Goal: Task Accomplishment & Management: Use online tool/utility

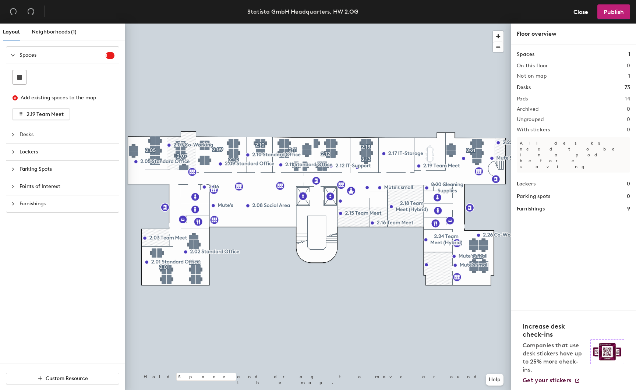
click at [29, 206] on span "Furnishings" at bounding box center [66, 203] width 95 height 17
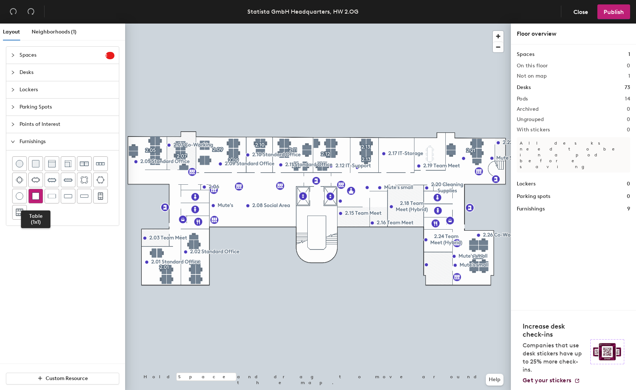
click at [33, 198] on img at bounding box center [35, 195] width 7 height 7
click at [39, 163] on img at bounding box center [35, 163] width 7 height 7
click at [559, 205] on div "Furnishings 10" at bounding box center [572, 209] width 113 height 8
click at [533, 205] on h1 "Furnishings" at bounding box center [530, 209] width 28 height 8
click at [546, 205] on div "Furnishings 10" at bounding box center [572, 209] width 113 height 8
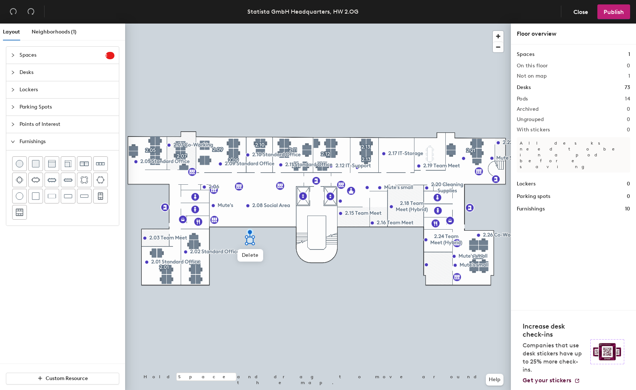
click at [31, 75] on span "Desks" at bounding box center [66, 72] width 95 height 17
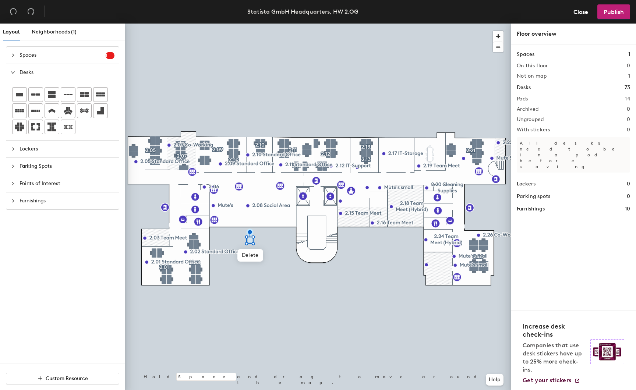
click at [31, 75] on span "Desks" at bounding box center [66, 72] width 95 height 17
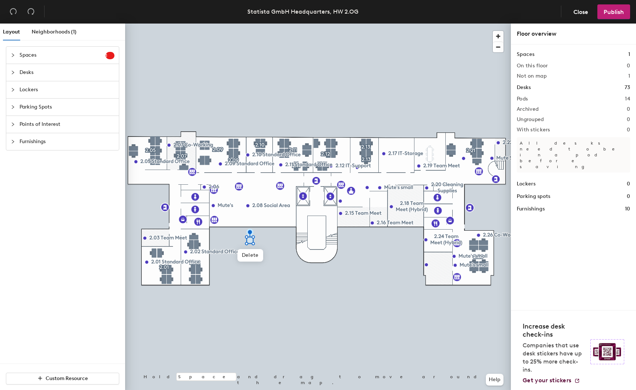
click at [42, 104] on span "Parking Spots" at bounding box center [66, 107] width 95 height 17
click at [22, 129] on rect at bounding box center [19, 129] width 5 height 5
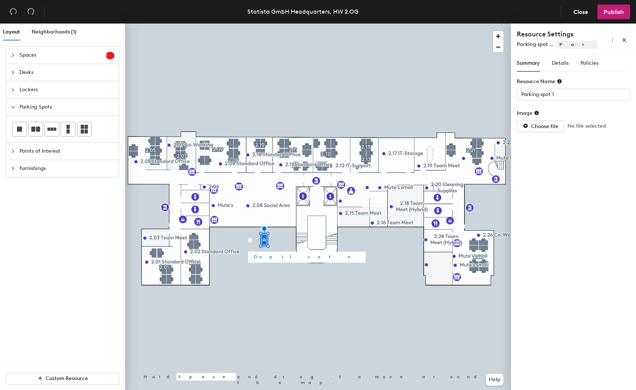
click at [275, 24] on div at bounding box center [318, 24] width 386 height 0
click at [75, 155] on span "Points of Interest" at bounding box center [66, 151] width 95 height 17
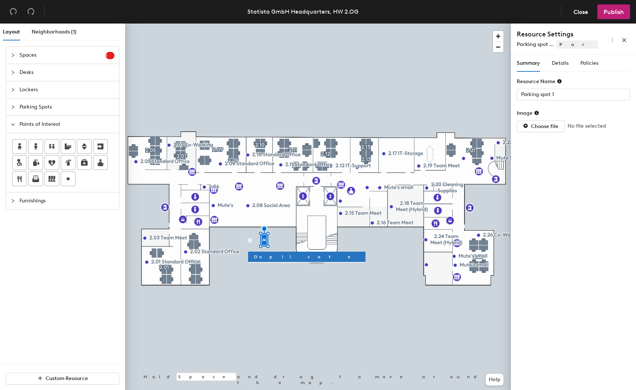
click at [45, 91] on span "Lockers" at bounding box center [66, 89] width 95 height 17
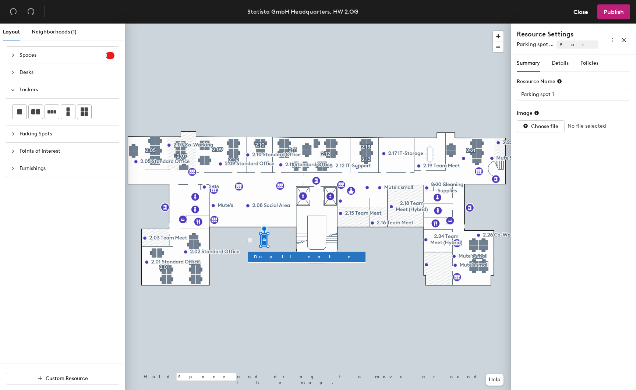
click at [45, 91] on span "Lockers" at bounding box center [66, 89] width 95 height 17
click at [48, 149] on span "Furnishings" at bounding box center [66, 141] width 95 height 17
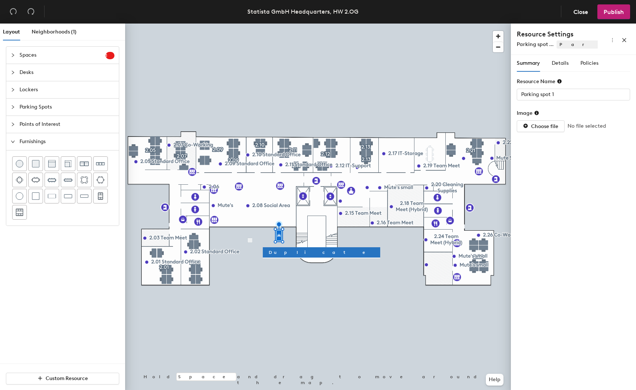
click at [249, 24] on div at bounding box center [318, 24] width 386 height 0
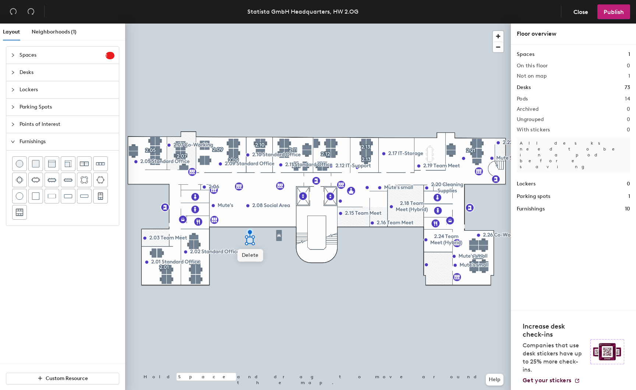
click at [249, 254] on span "Delete" at bounding box center [250, 255] width 26 height 13
